Goal: Task Accomplishment & Management: Complete application form

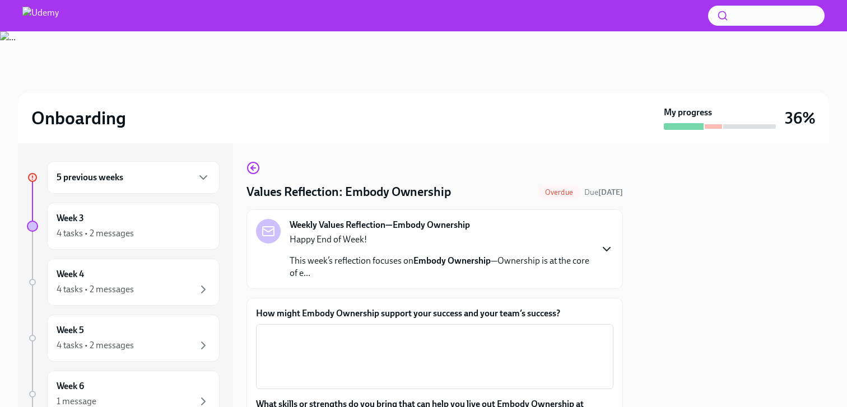
click at [608, 250] on icon "button" at bounding box center [606, 249] width 7 height 3
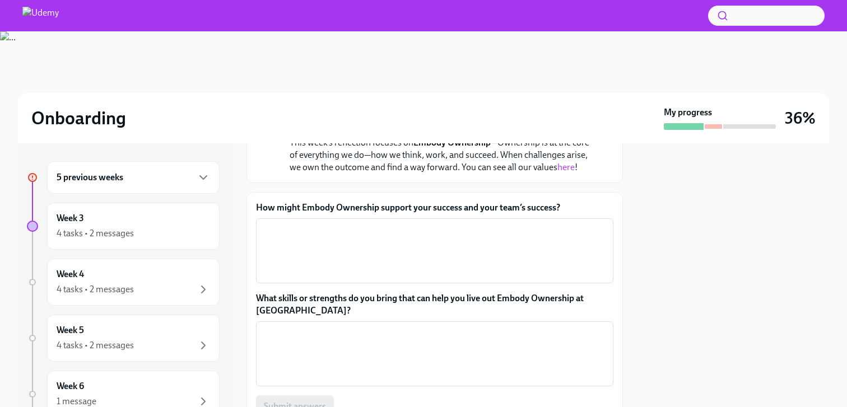
scroll to position [153, 0]
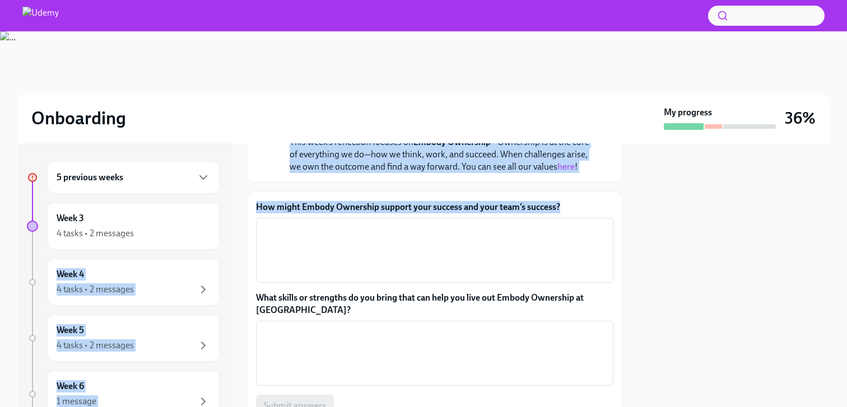
drag, startPoint x: 568, startPoint y: 208, endPoint x: 228, endPoint y: 204, distance: 339.4
click at [228, 204] on div "5 previous weeks Week 3 4 tasks • 2 messages Week 4 4 tasks • 2 messages Week 5…" at bounding box center [423, 275] width 811 height 264
click at [268, 205] on label "How might Embody Ownership support your success and your team’s success?" at bounding box center [434, 207] width 357 height 12
click at [268, 223] on textarea "How might Embody Ownership support your success and your team’s success?" at bounding box center [435, 250] width 344 height 54
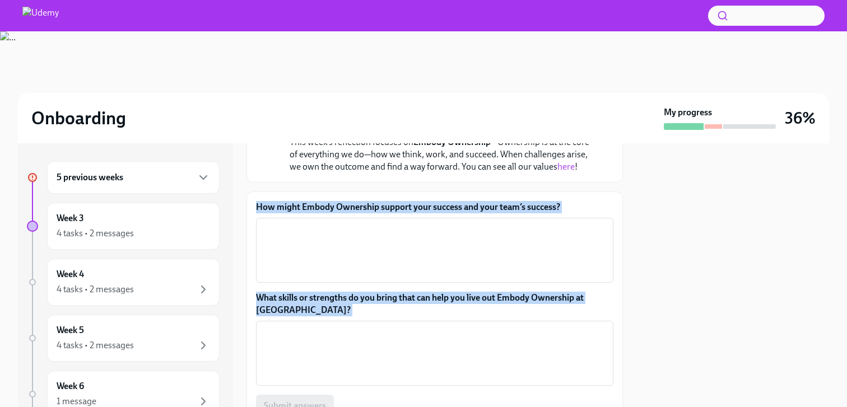
drag, startPoint x: 256, startPoint y: 208, endPoint x: 635, endPoint y: 207, distance: 378.0
click at [635, 207] on div "5 previous weeks Week 3 4 tasks • 2 messages Week 4 4 tasks • 2 messages Week 5…" at bounding box center [423, 275] width 811 height 264
click at [569, 214] on div "How might Embody Ownership support your success and your team’s success? x ​" at bounding box center [434, 242] width 357 height 82
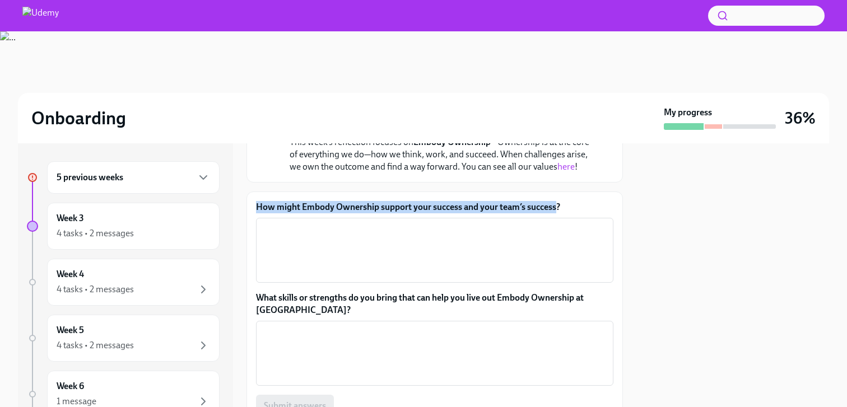
drag, startPoint x: 558, startPoint y: 206, endPoint x: 249, endPoint y: 204, distance: 309.1
click at [249, 204] on div "How might Embody Ownership support your success and your team’s success? x ​ Wh…" at bounding box center [434, 326] width 376 height 269
copy label "How might Embody Ownership support your success and your team’s success"
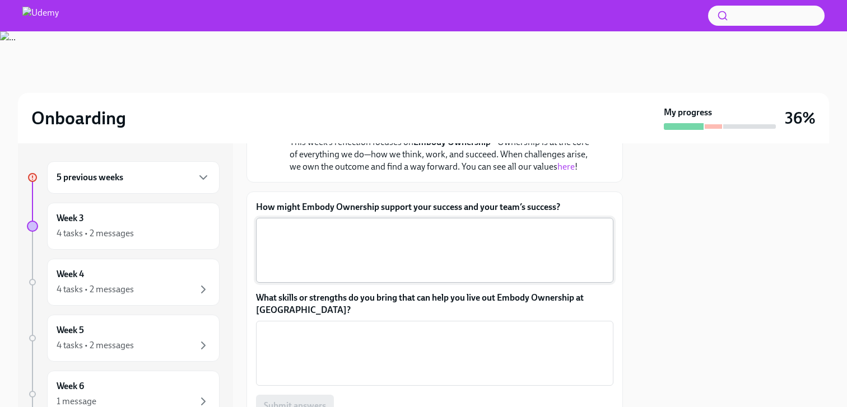
click at [381, 236] on textarea "How might Embody Ownership support your success and your team’s success?" at bounding box center [435, 250] width 344 height 54
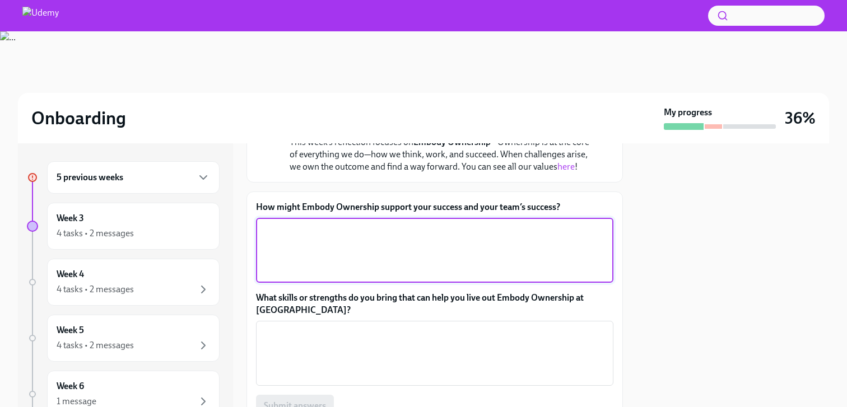
paste textarea "Embodying ownership means taking full responsibility not only for my own tasks …"
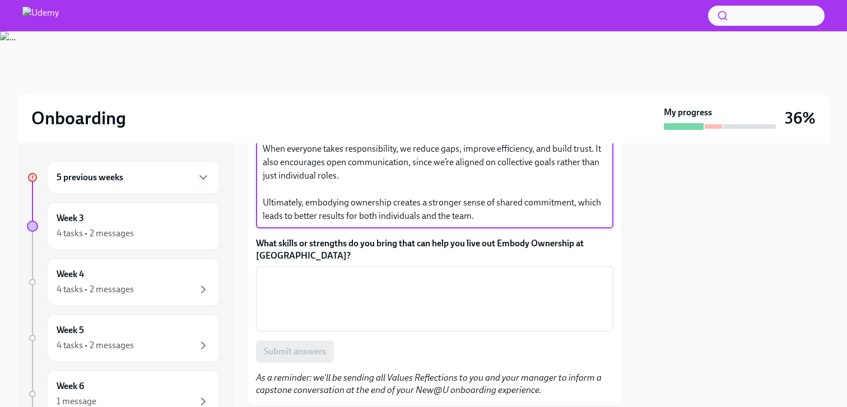
scroll to position [316, 0]
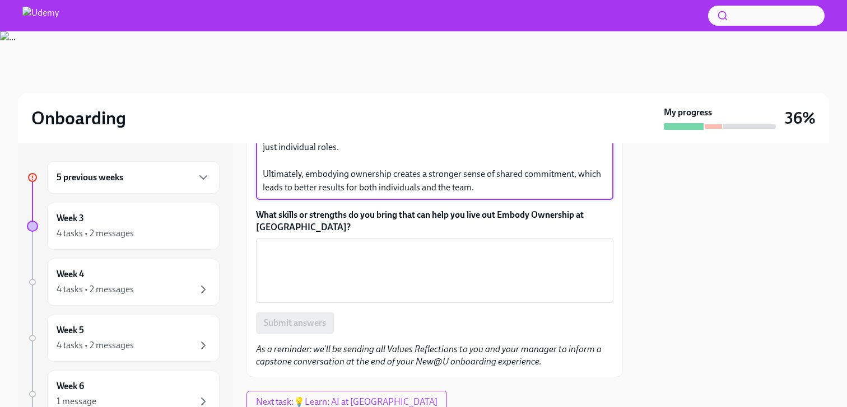
type textarea "Embodying ownership means taking full responsibility not only for my own tasks …"
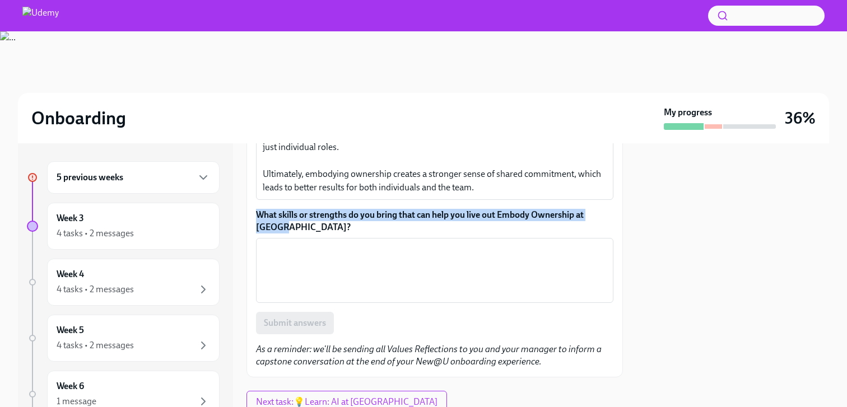
drag, startPoint x: 301, startPoint y: 225, endPoint x: 242, endPoint y: 217, distance: 59.3
click at [242, 217] on div "5 previous weeks Week 3 4 tasks • 2 messages Week 4 4 tasks • 2 messages Week 5…" at bounding box center [423, 275] width 811 height 264
copy label "What skills or strengths do you bring that can help you live out Embody Ownersh…"
click at [418, 218] on label "What skills or strengths do you bring that can help you live out Embody Ownersh…" at bounding box center [434, 221] width 357 height 25
click at [418, 244] on textarea "What skills or strengths do you bring that can help you live out Embody Ownersh…" at bounding box center [435, 271] width 344 height 54
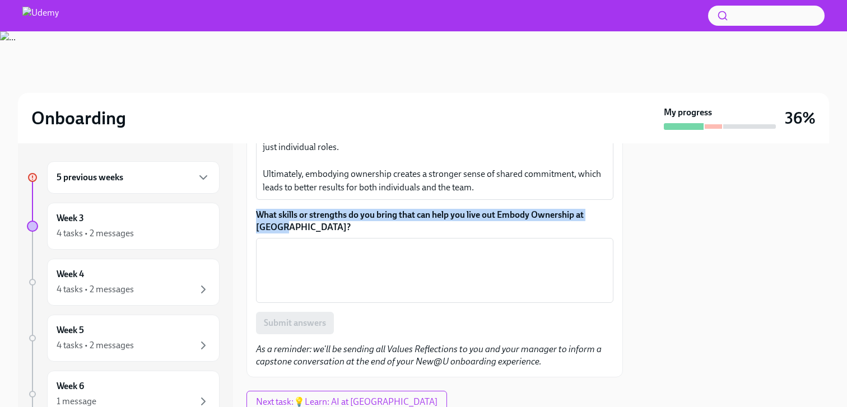
drag, startPoint x: 297, startPoint y: 228, endPoint x: 252, endPoint y: 221, distance: 45.9
click at [252, 221] on div "How might Embody Ownership support your success and your team’s success? x ​ Wh…" at bounding box center [434, 202] width 376 height 349
copy label "What skills or strengths do you bring that can help you live out Embody Ownersh…"
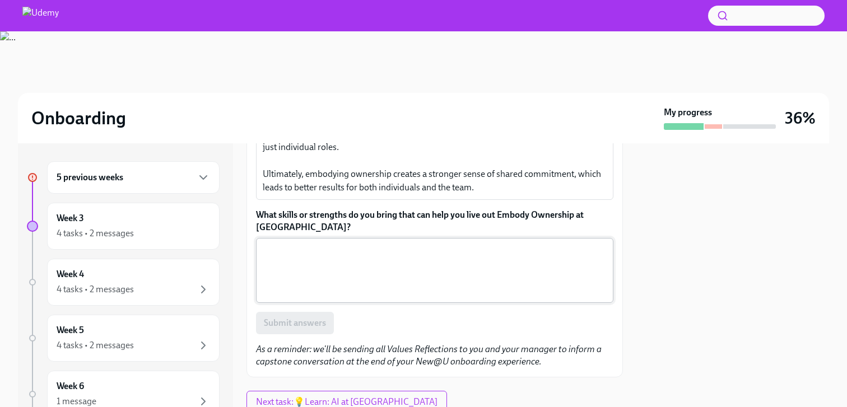
click at [346, 260] on textarea "What skills or strengths do you bring that can help you live out Embody Ownersh…" at bounding box center [435, 271] width 344 height 54
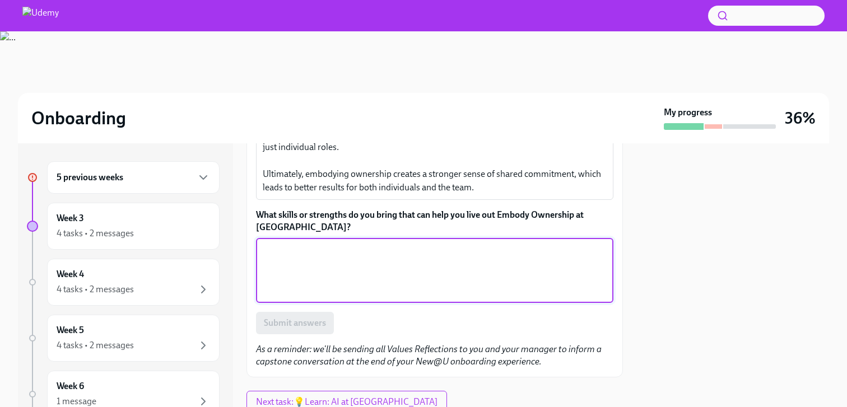
paste textarea "I bring strong accountability, proactive problem-solving, and clear communicati…"
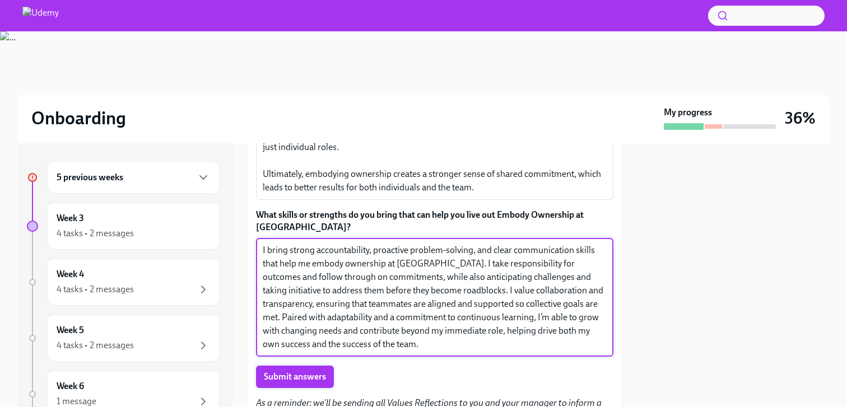
type textarea "I bring strong accountability, proactive problem-solving, and clear communicati…"
click at [313, 374] on span "Submit answers" at bounding box center [295, 376] width 62 height 11
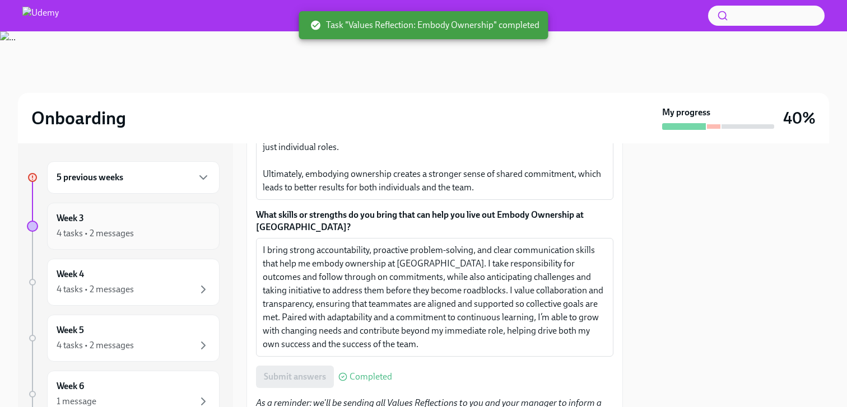
click at [124, 224] on div "Week 3 4 tasks • 2 messages" at bounding box center [133, 226] width 153 height 28
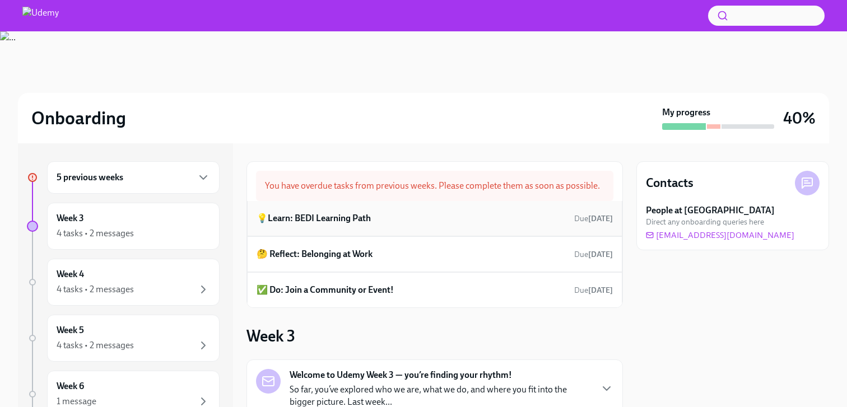
click at [529, 228] on div "💡Learn: BEDI Learning Path Due [DATE]" at bounding box center [434, 218] width 375 height 35
click at [289, 217] on h6 "💡Learn: BEDI Learning Path" at bounding box center [313, 218] width 114 height 12
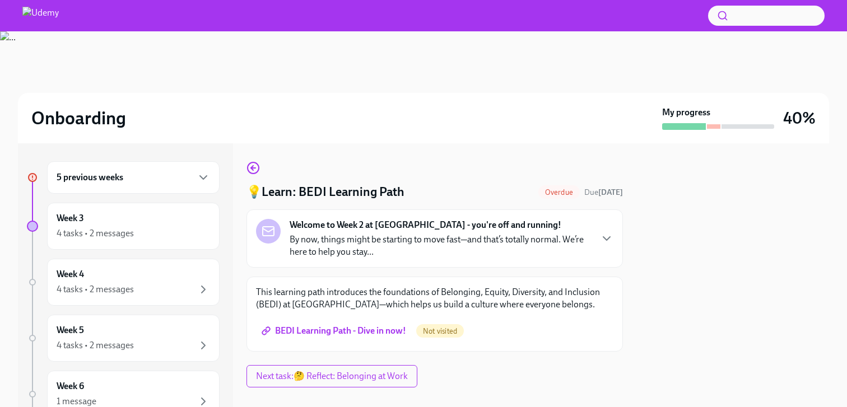
scroll to position [16, 0]
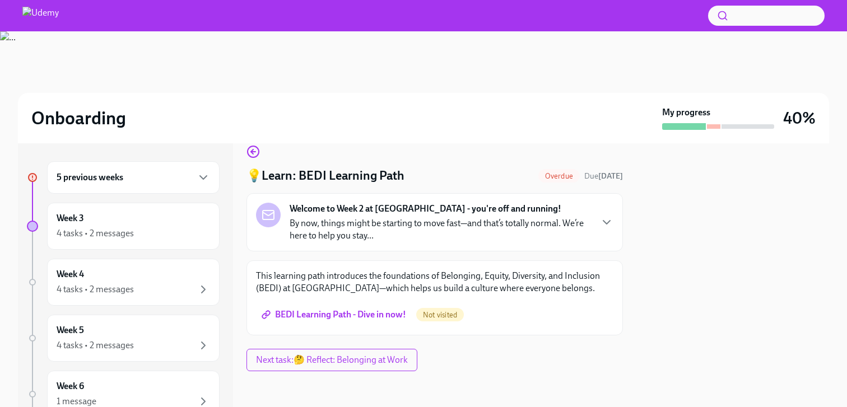
click at [380, 314] on span "BEDI Learning Path - Dive in now!" at bounding box center [335, 314] width 142 height 11
